Goal: Information Seeking & Learning: Learn about a topic

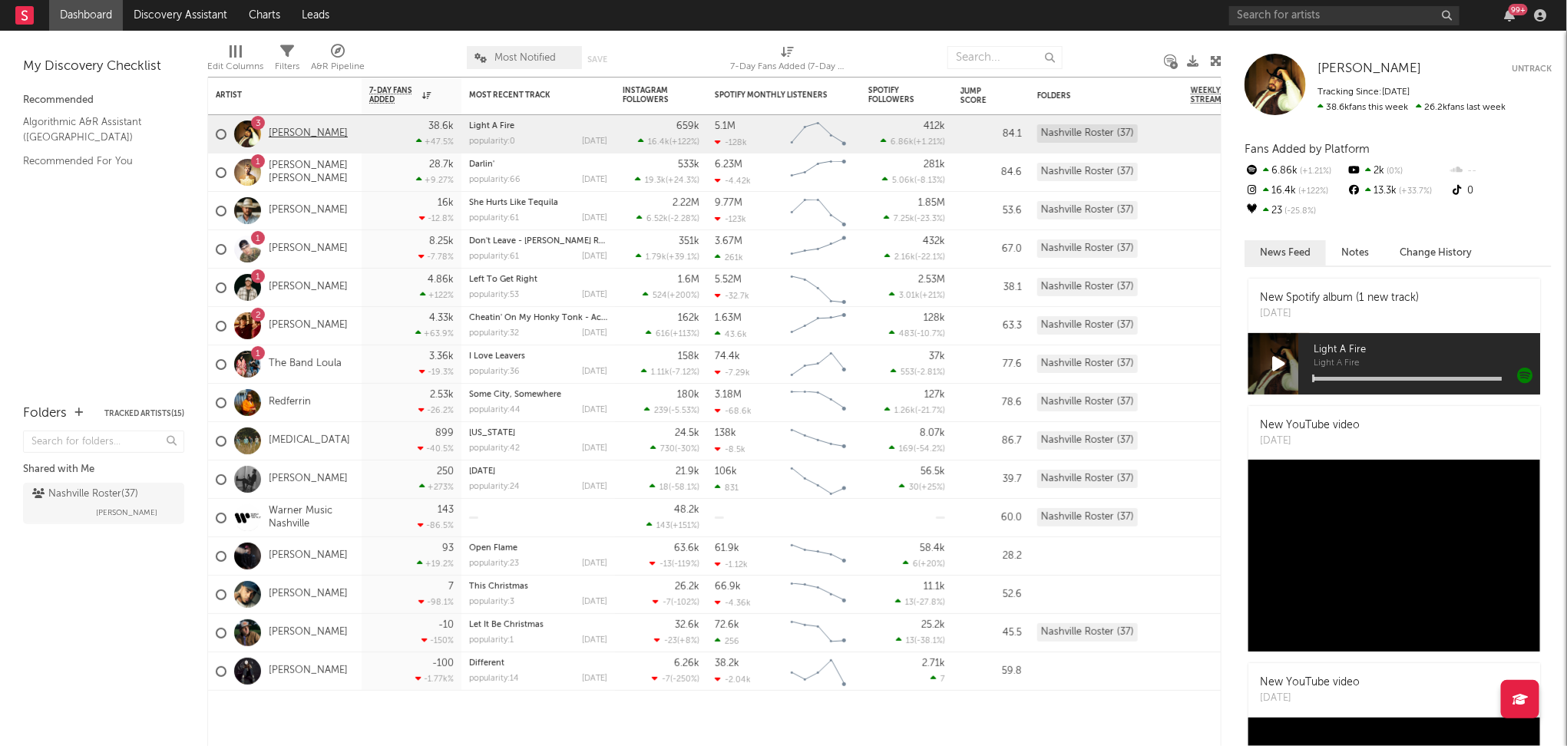
click at [315, 128] on link "[PERSON_NAME]" at bounding box center [308, 133] width 79 height 13
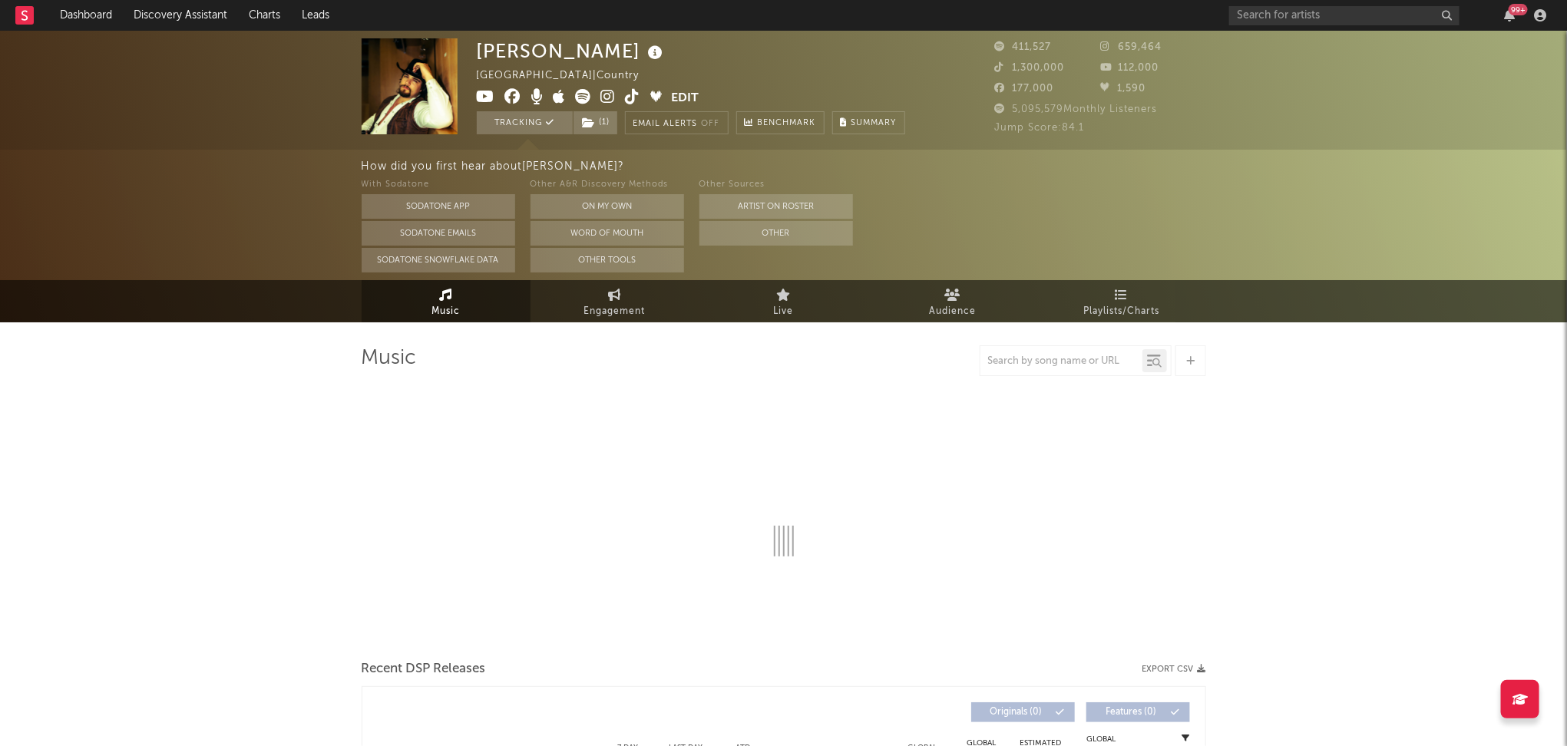
select select "6m"
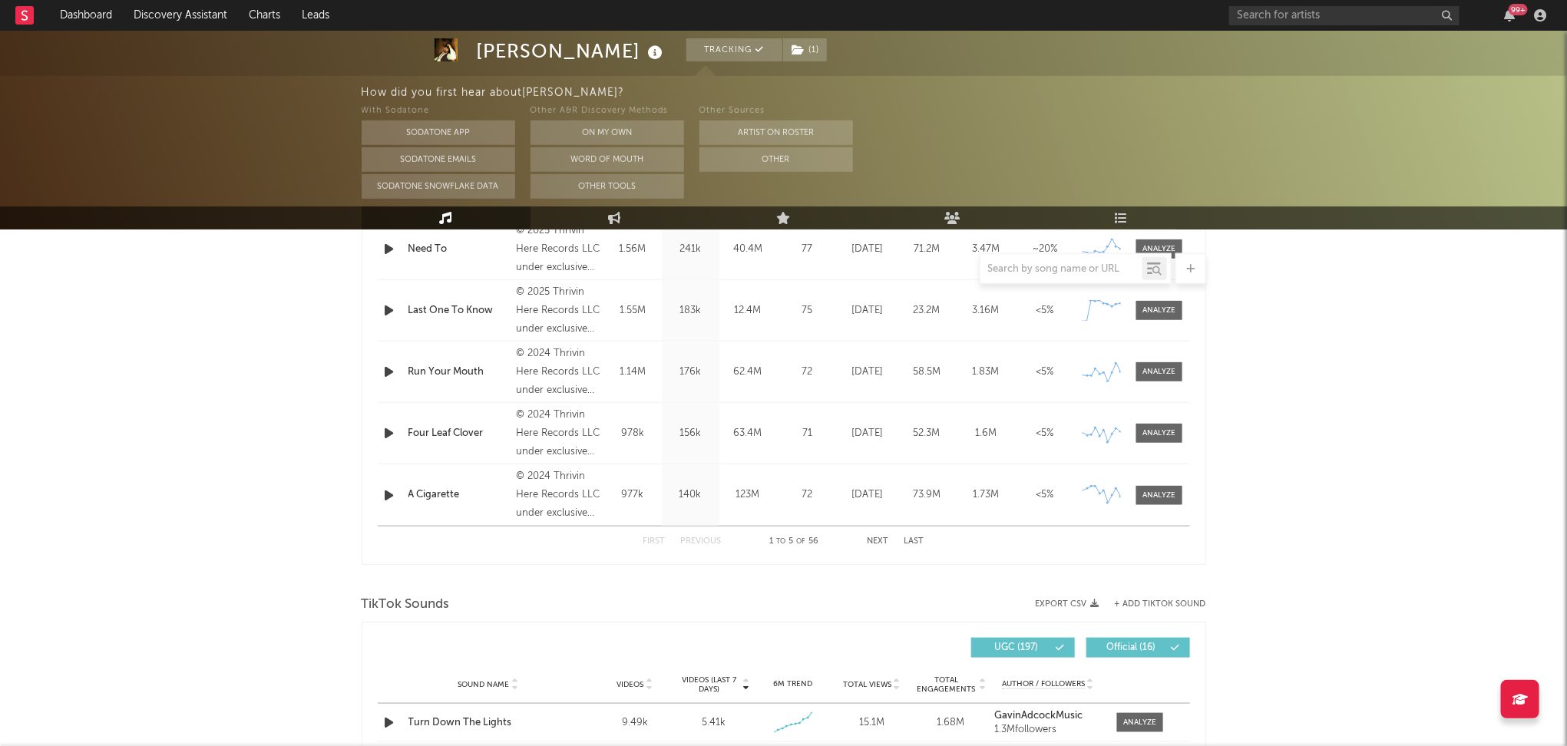
scroll to position [839, 0]
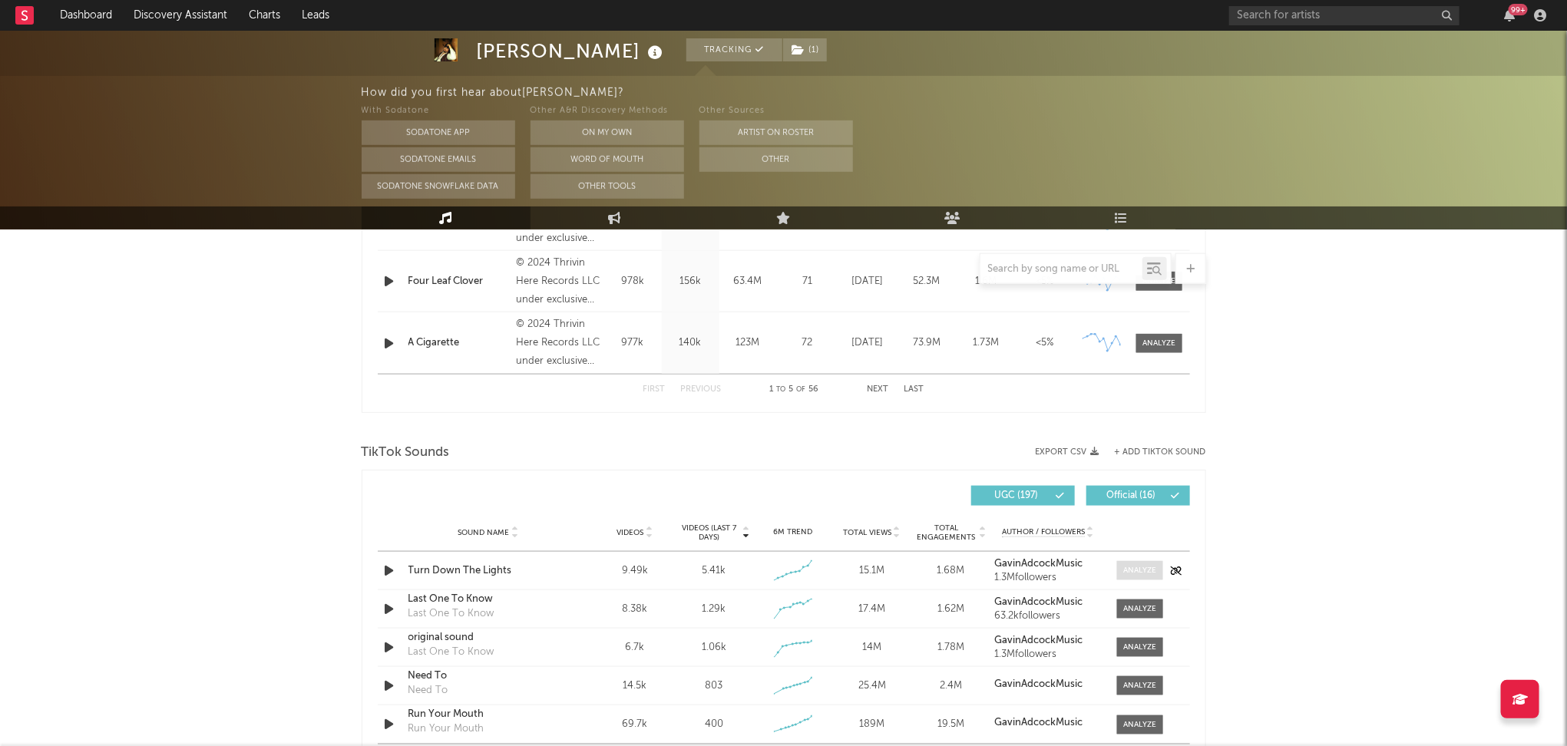
click at [1149, 576] on span at bounding box center [1140, 570] width 46 height 19
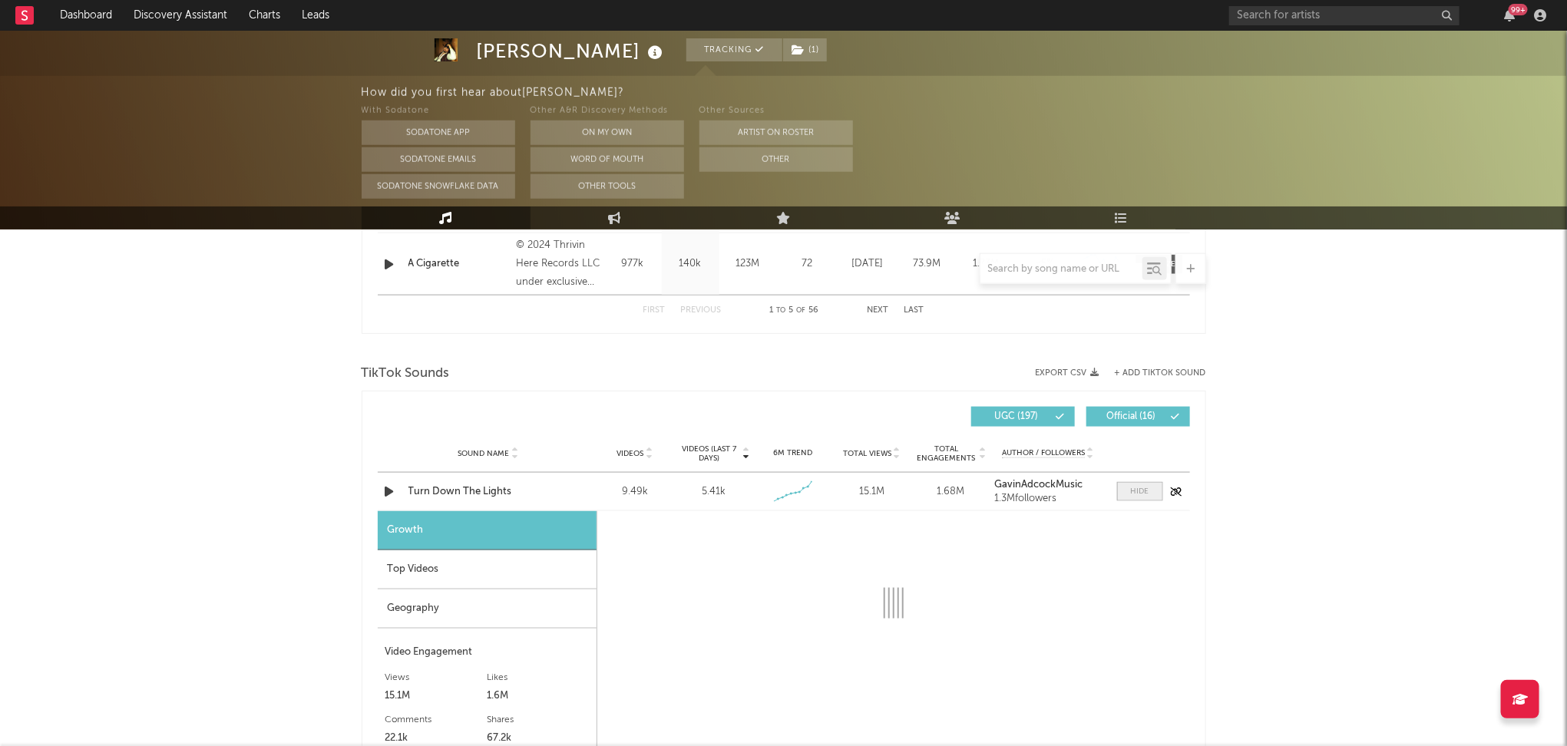
select select "1w"
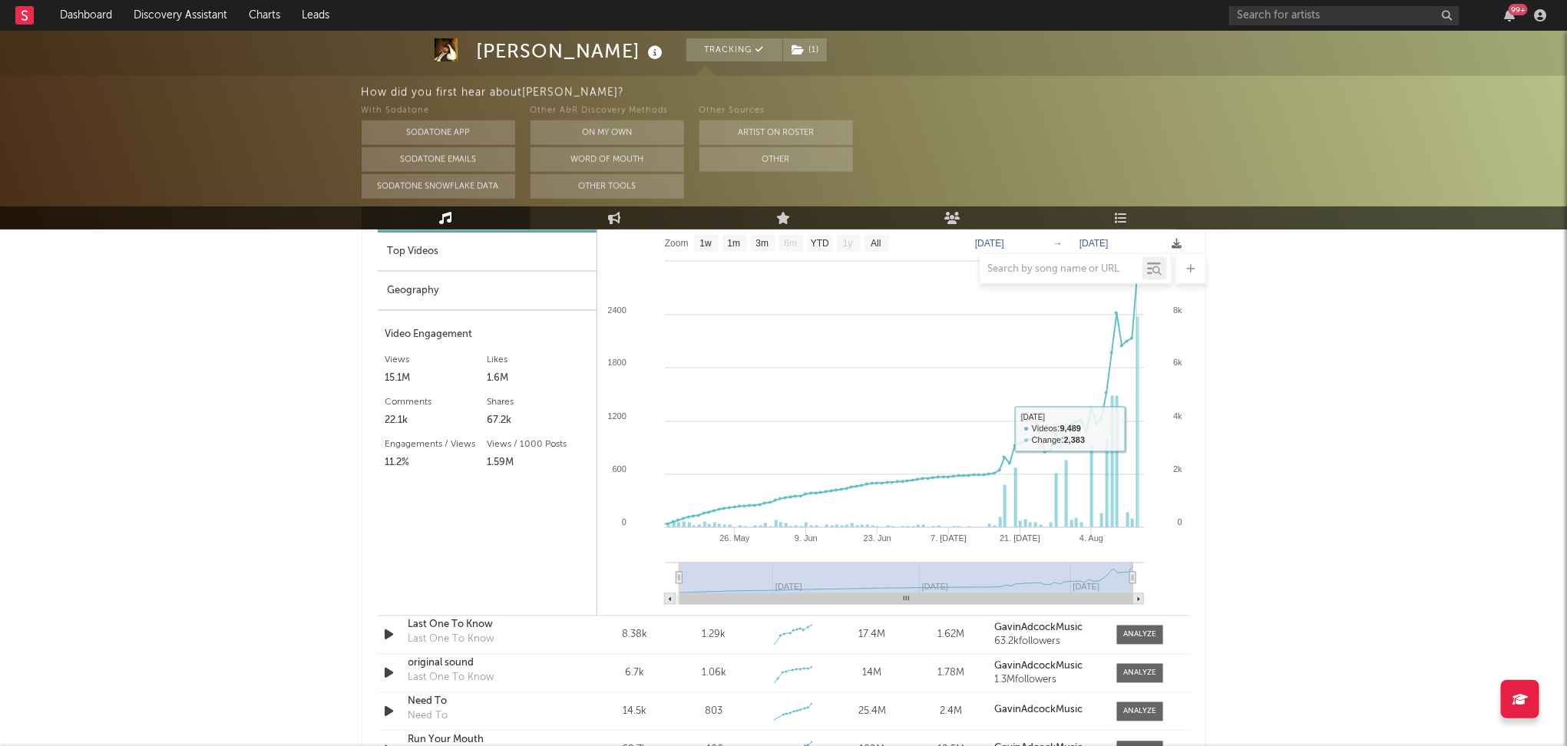
click at [1139, 427] on rect at bounding box center [893, 421] width 593 height 389
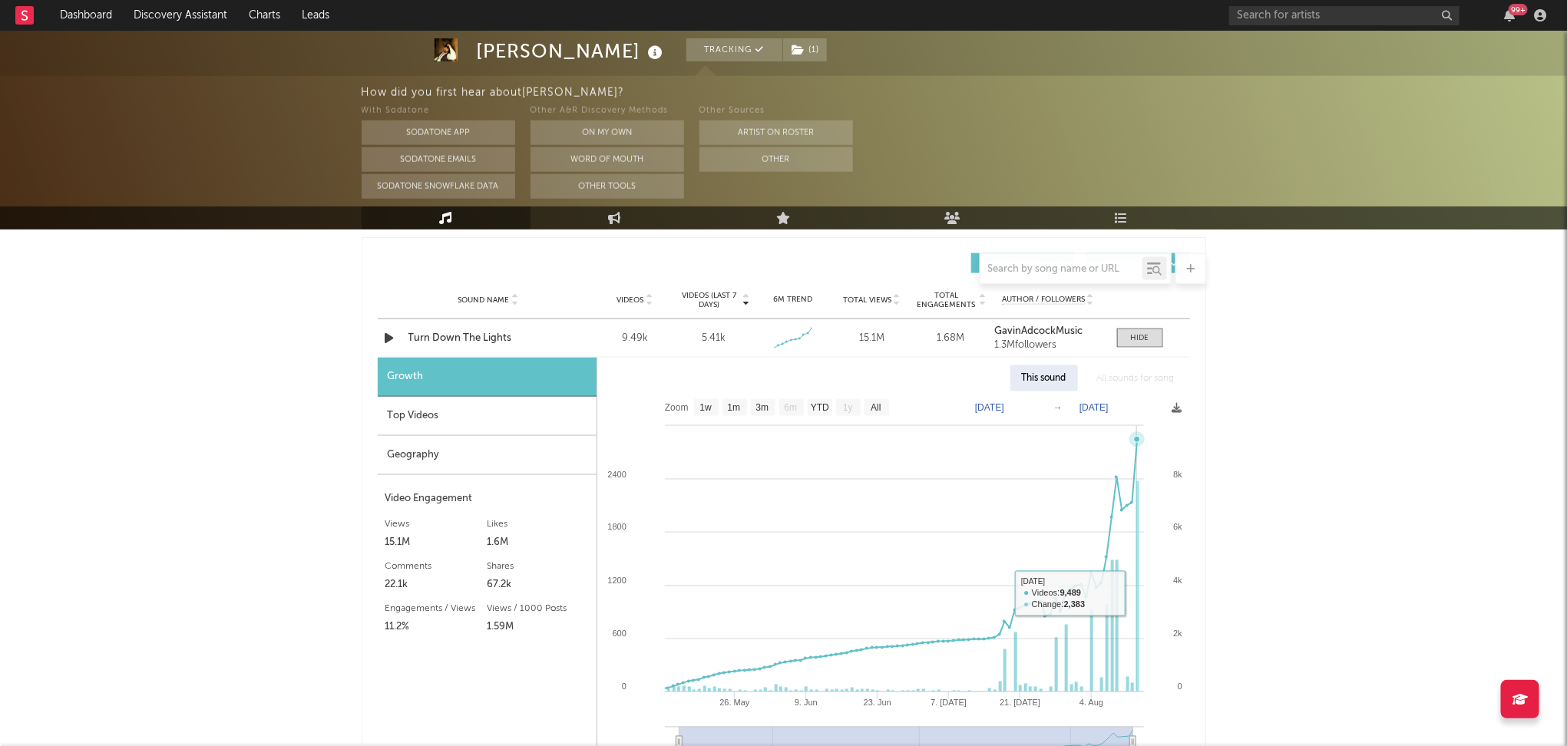
scroll to position [1037, 0]
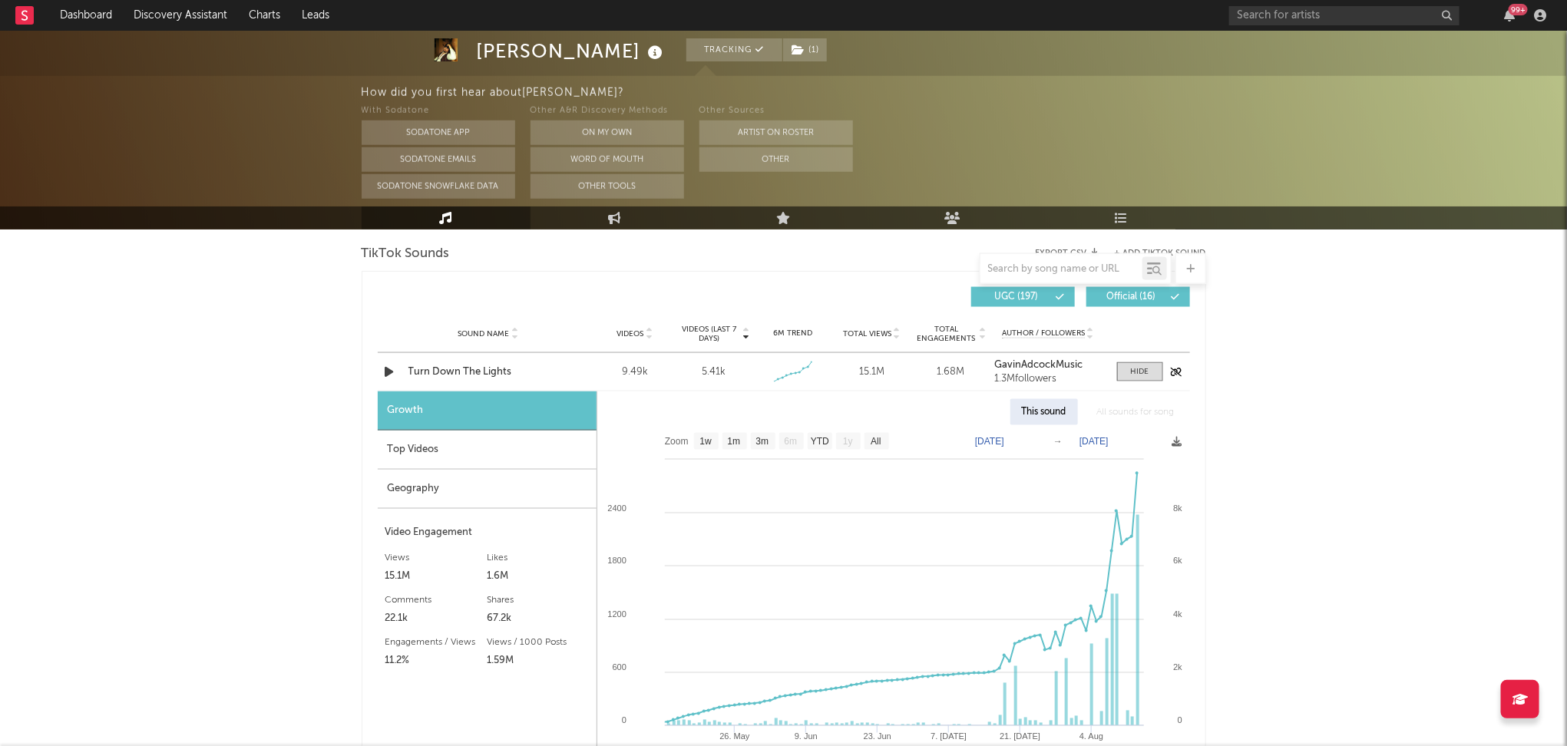
click at [465, 365] on div "Turn Down The Lights" at bounding box center [489, 372] width 160 height 15
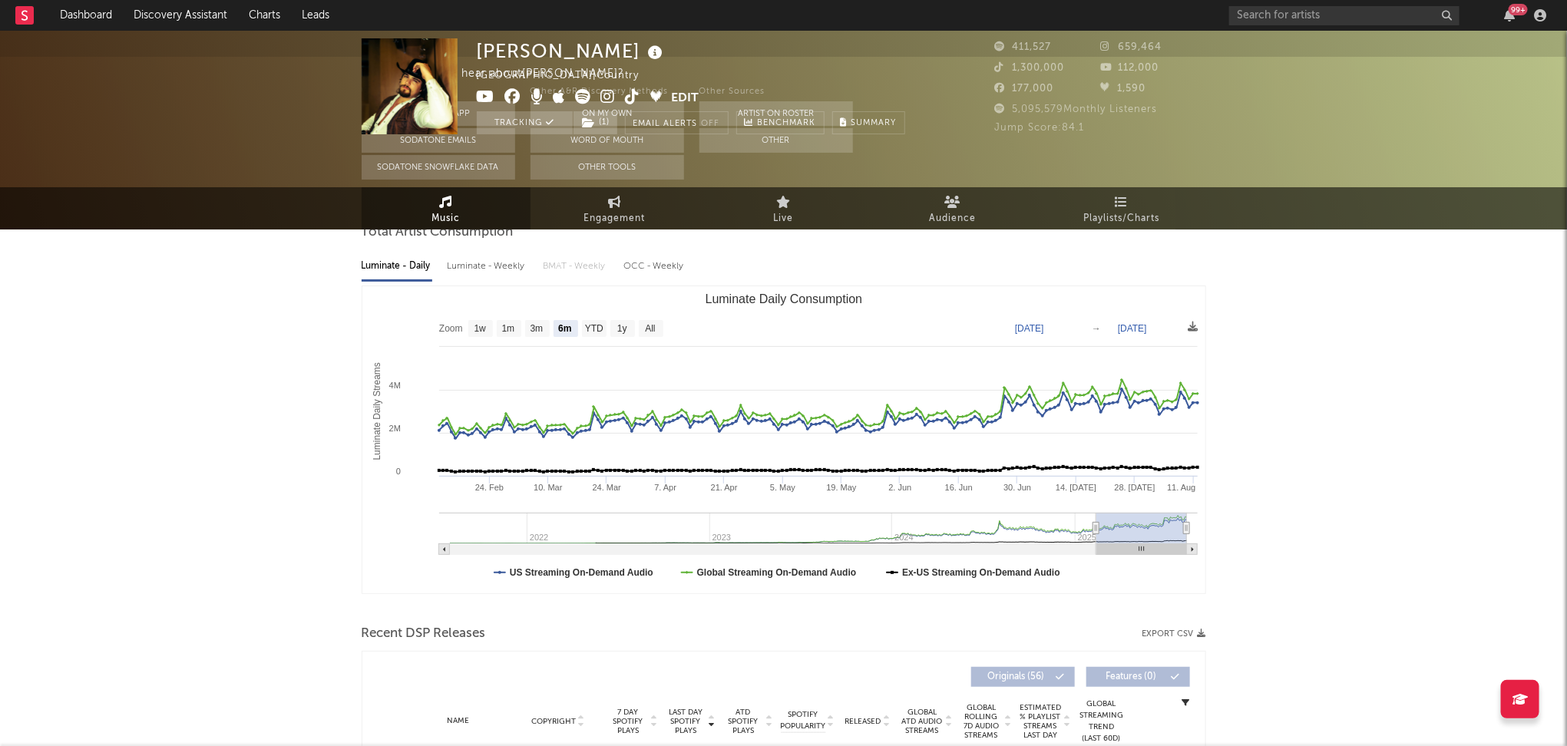
scroll to position [0, 0]
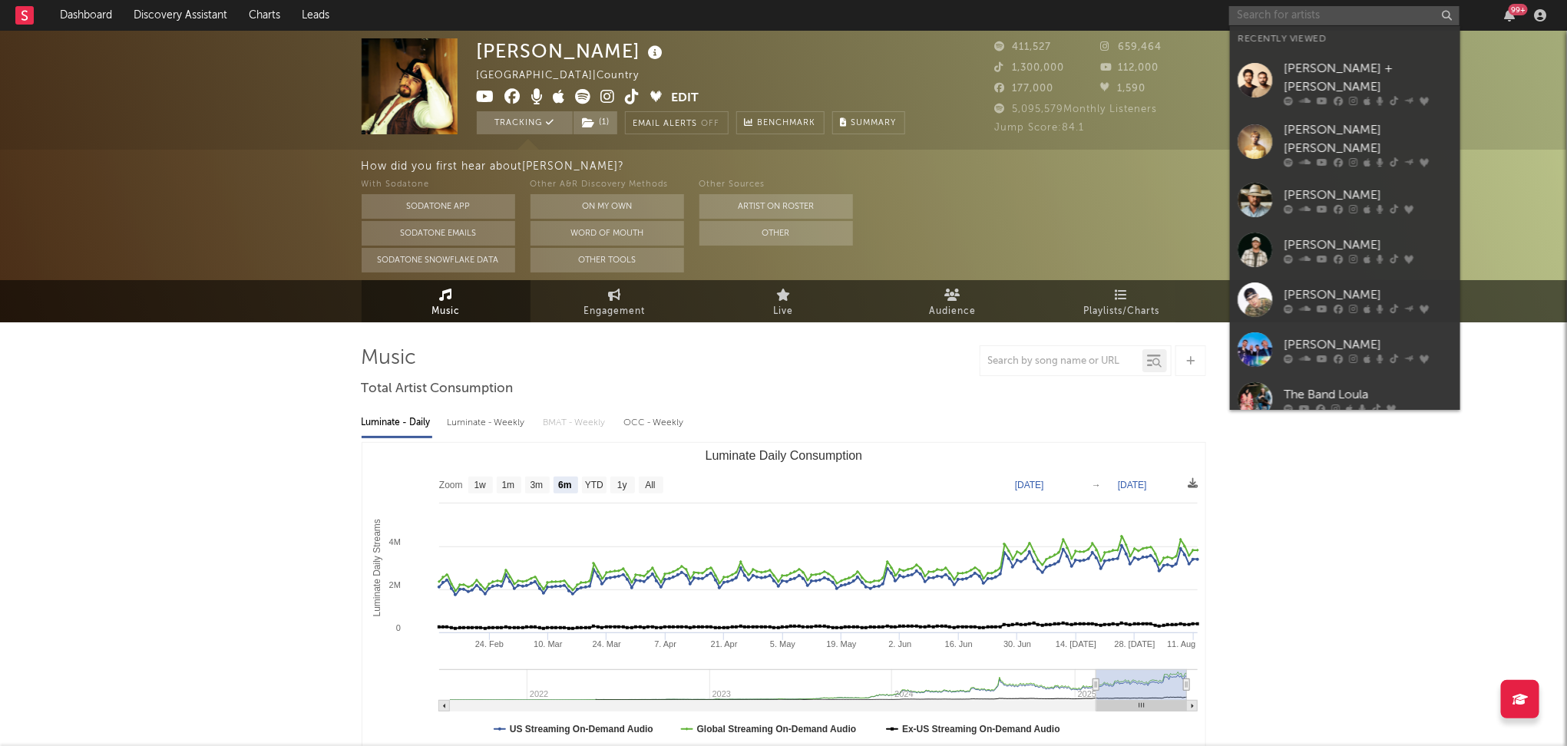
click at [1352, 20] on input "text" at bounding box center [1344, 15] width 230 height 19
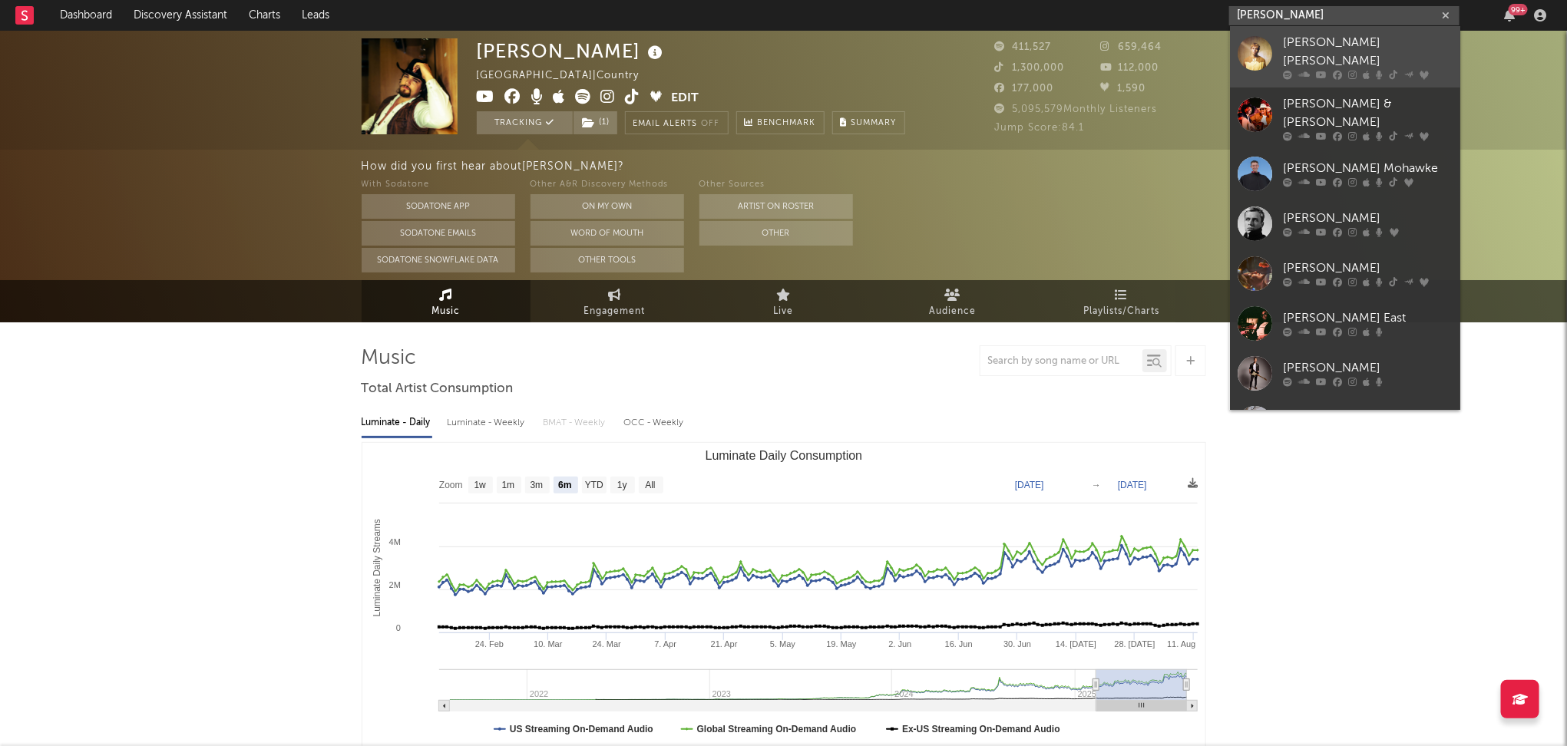
type input "[PERSON_NAME]"
click at [1335, 46] on div "[PERSON_NAME] [PERSON_NAME]" at bounding box center [1368, 52] width 169 height 37
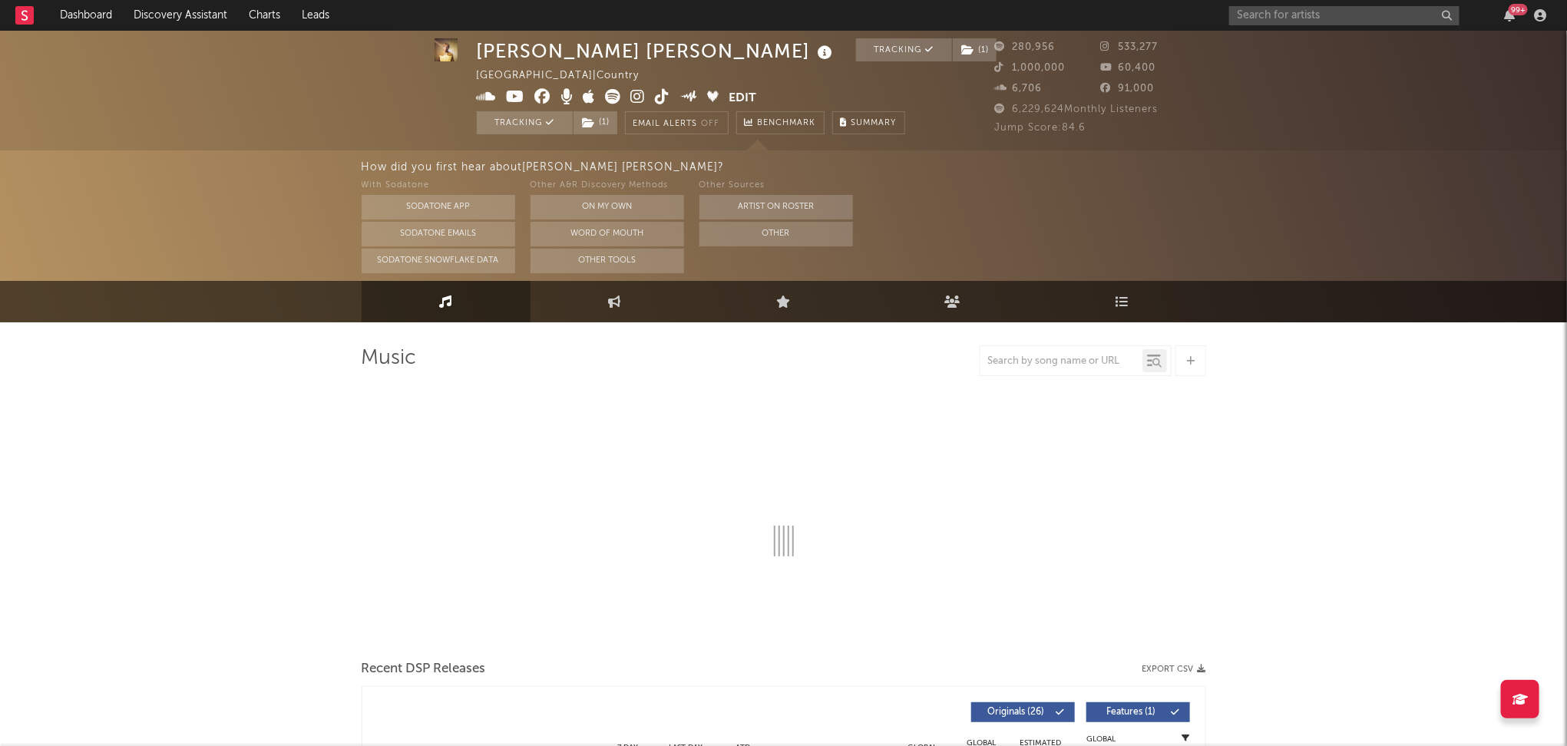
select select "6m"
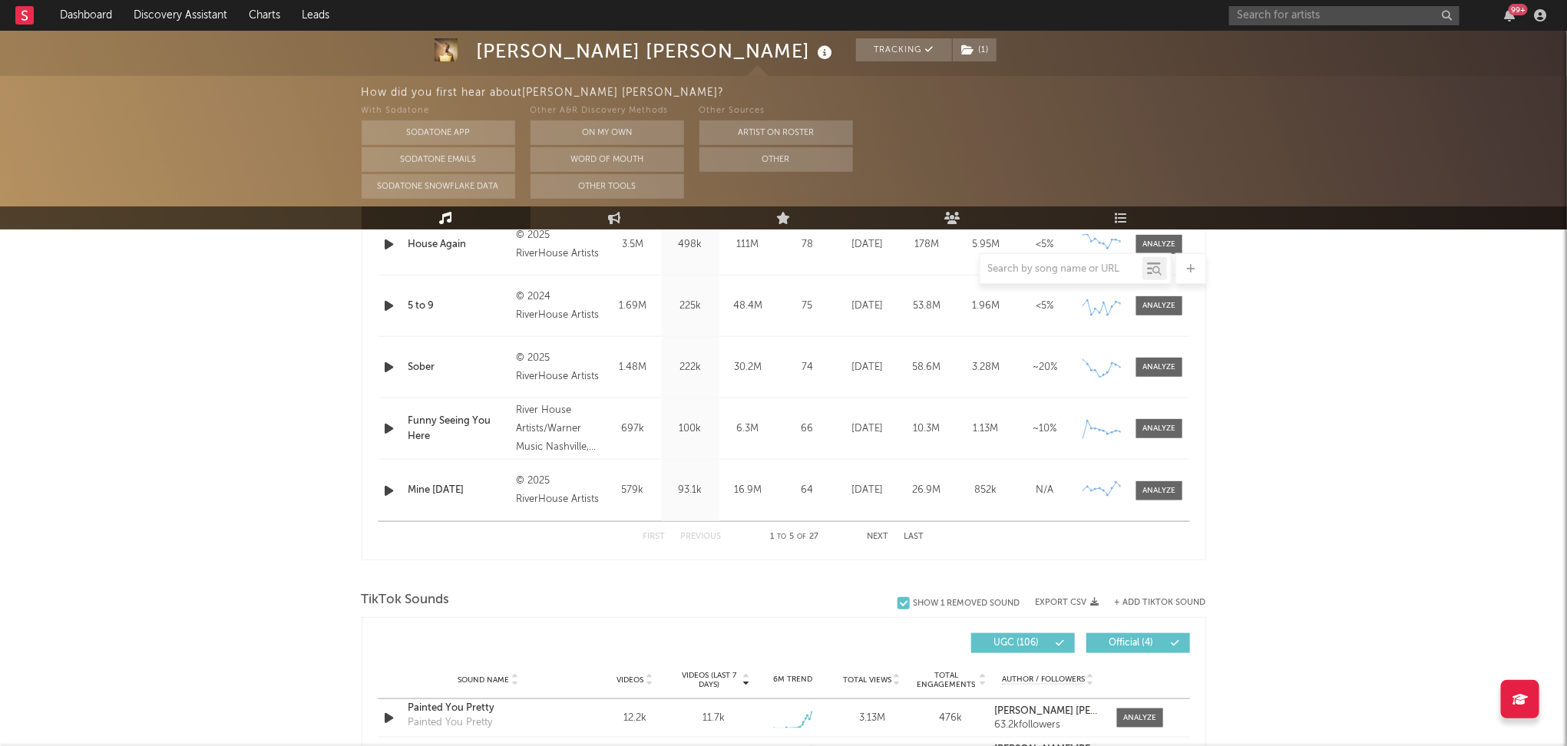
scroll to position [802, 0]
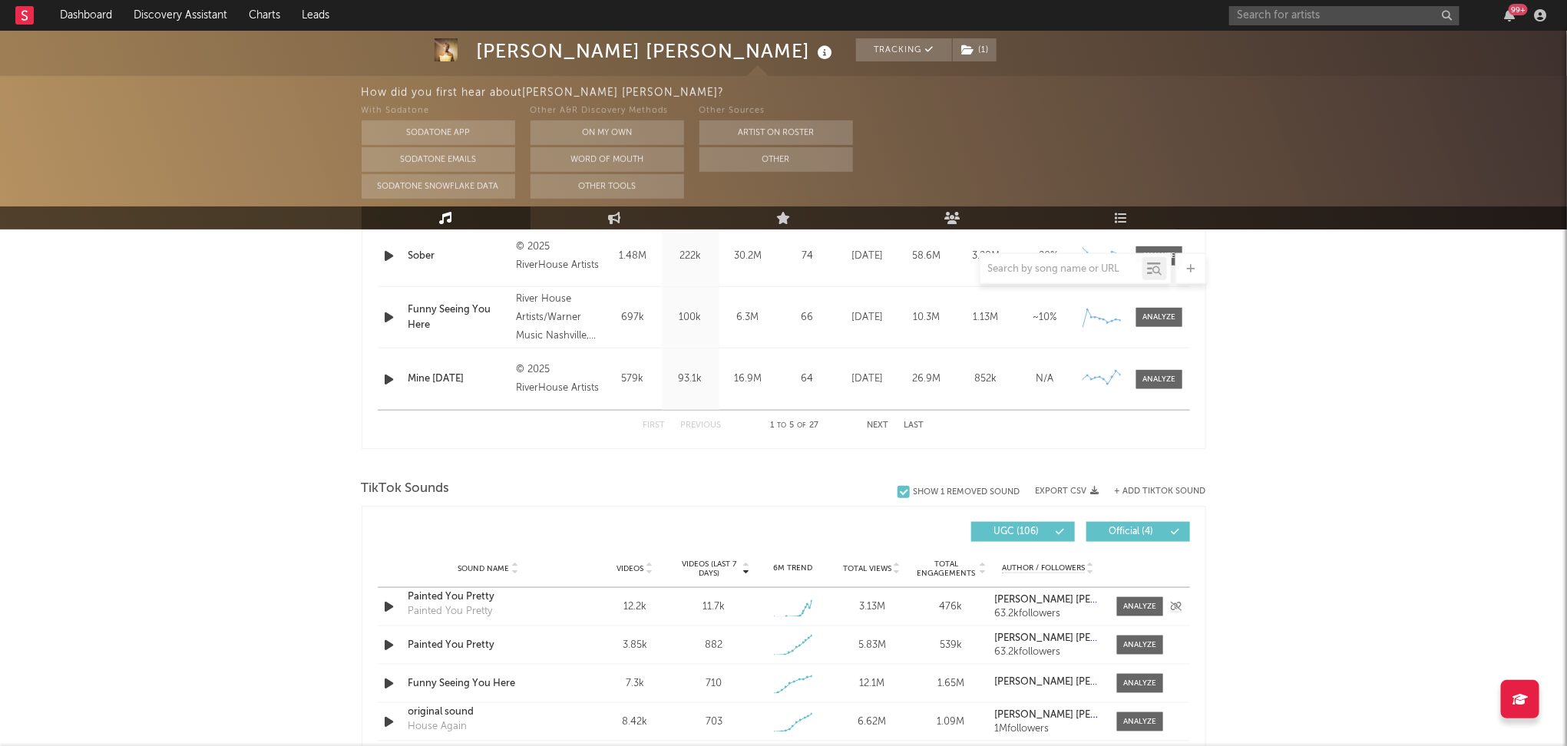
click at [437, 598] on div "Painted You Pretty" at bounding box center [489, 597] width 160 height 15
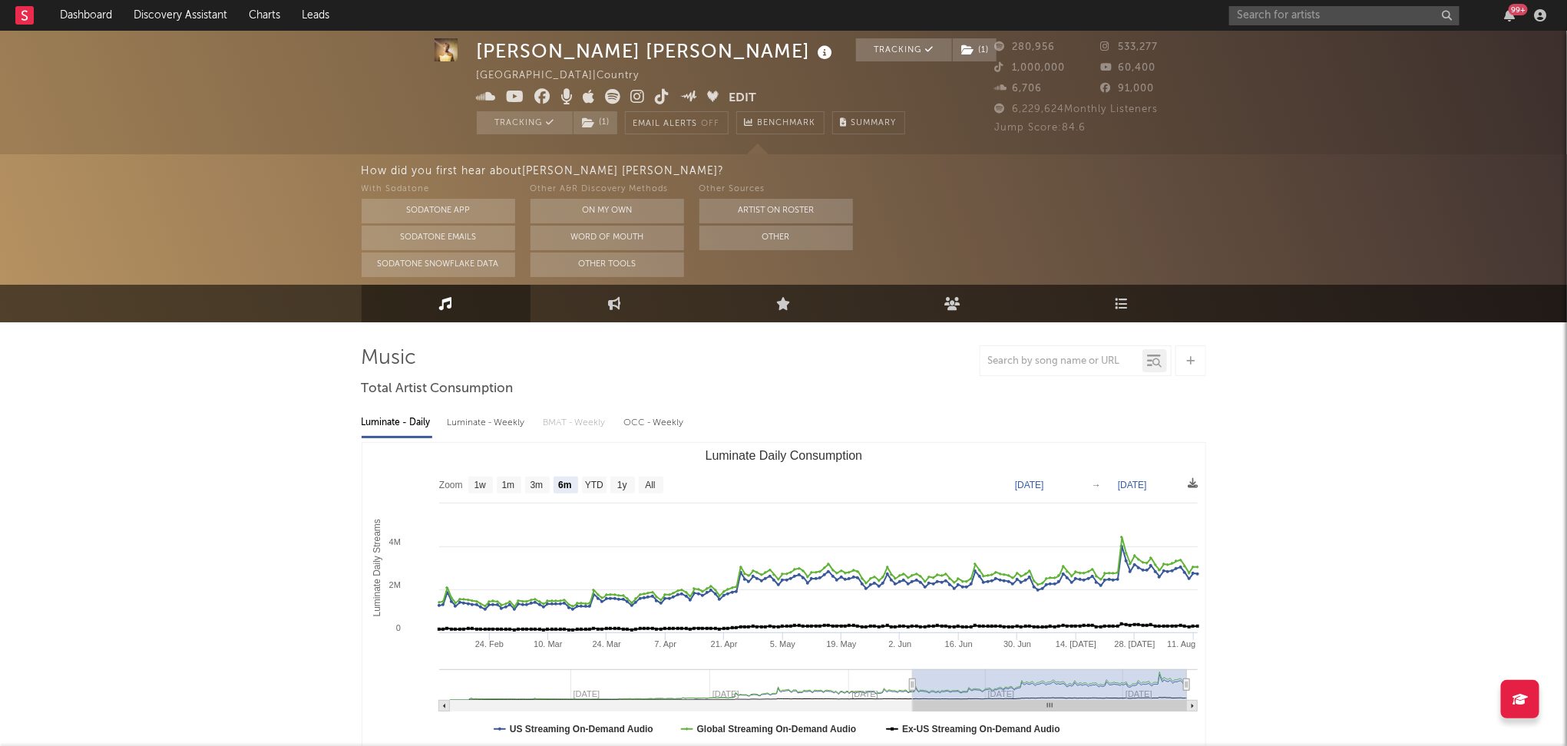
scroll to position [28, 0]
